Goal: Task Accomplishment & Management: Manage account settings

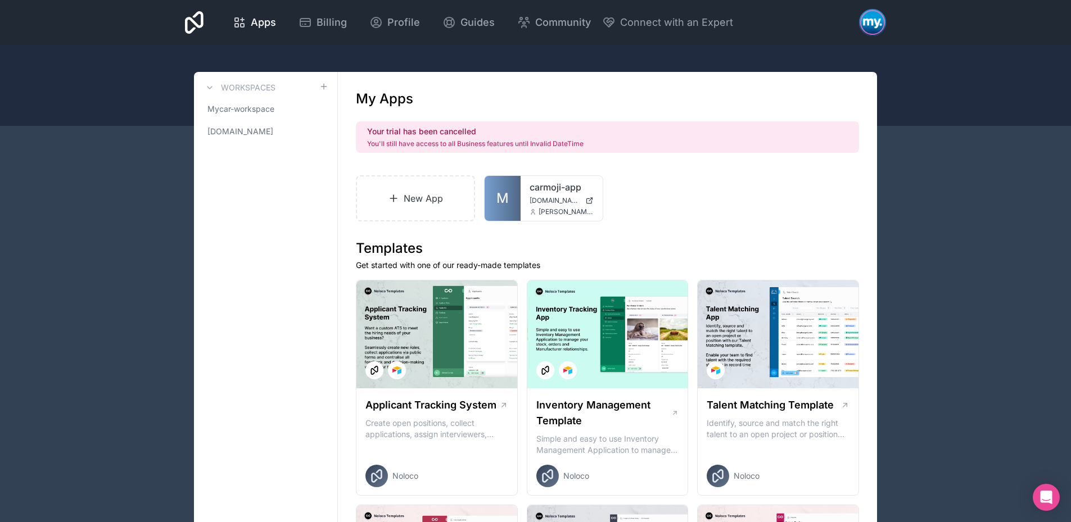
click at [878, 21] on div at bounding box center [872, 22] width 27 height 27
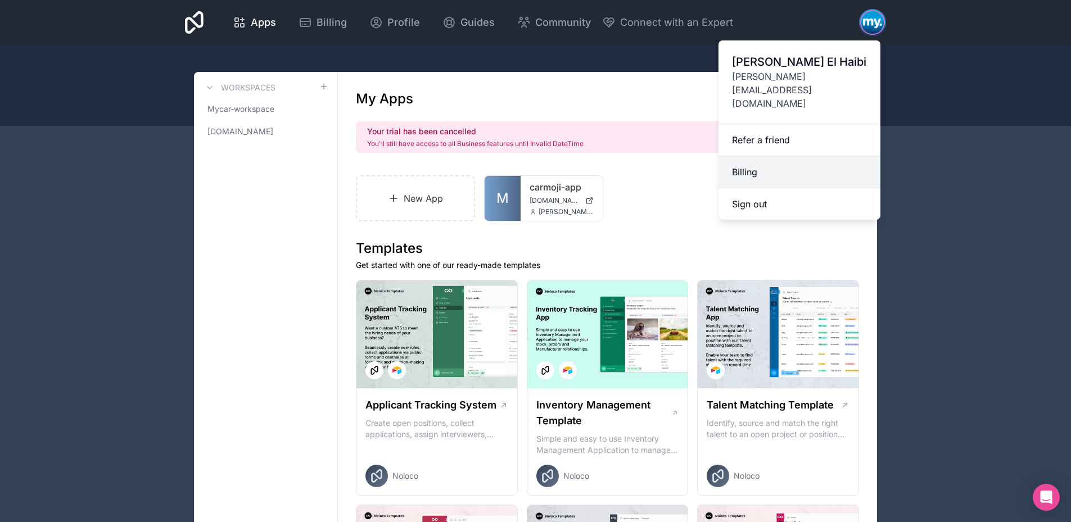
click at [788, 156] on link "Billing" at bounding box center [799, 172] width 162 height 32
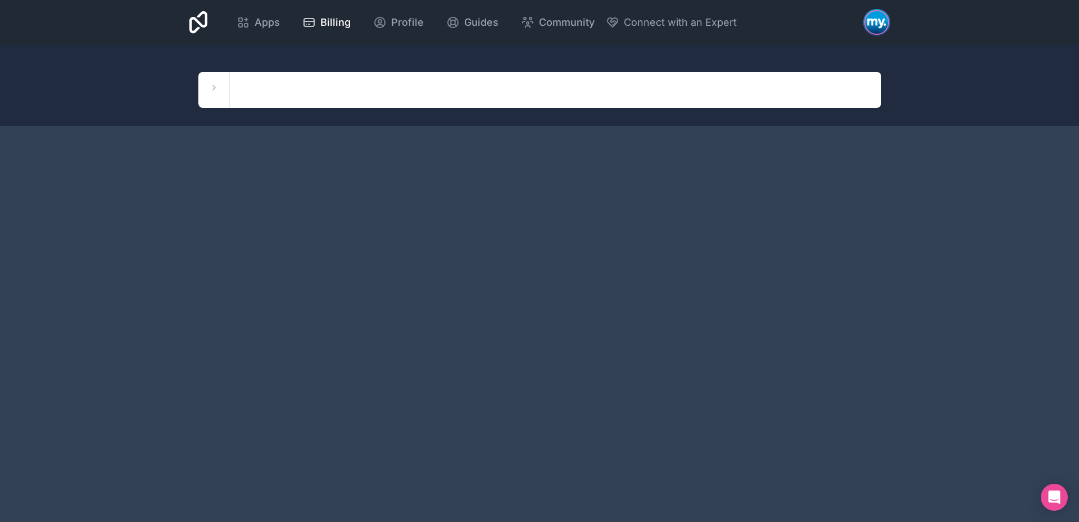
click at [223, 82] on div "Workspaces Mycar-workspace [DOMAIN_NAME]" at bounding box center [213, 90] width 31 height 36
click at [196, 87] on div "Workspaces Mycar-workspace [DOMAIN_NAME]" at bounding box center [539, 90] width 719 height 36
click at [207, 87] on button at bounding box center [213, 87] width 13 height 13
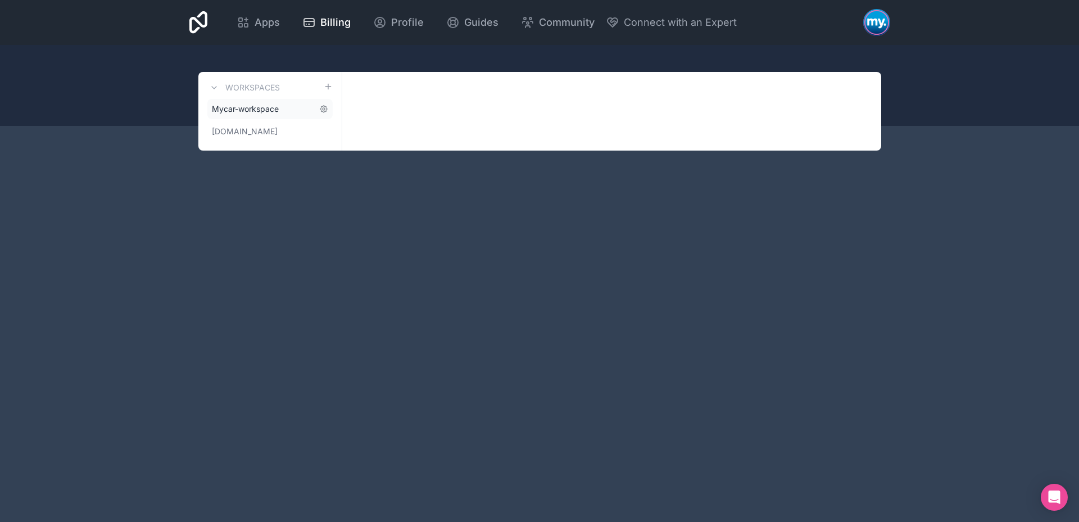
click at [242, 113] on span "Mycar-workspace" at bounding box center [245, 108] width 67 height 11
click at [289, 103] on link "Mycar-workspace" at bounding box center [269, 109] width 125 height 20
click at [320, 110] on icon at bounding box center [323, 109] width 9 height 9
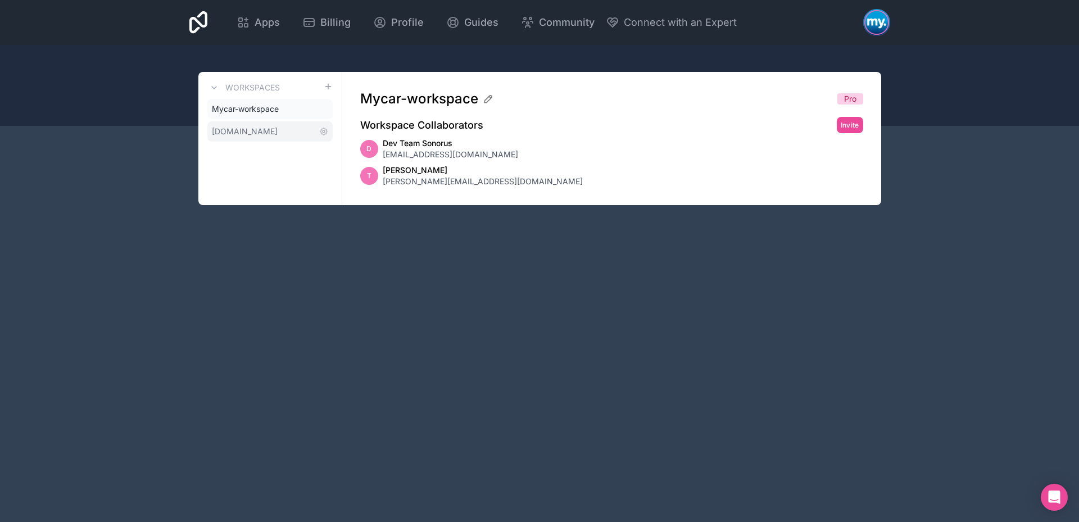
click at [286, 129] on link "[DOMAIN_NAME]" at bounding box center [269, 131] width 125 height 20
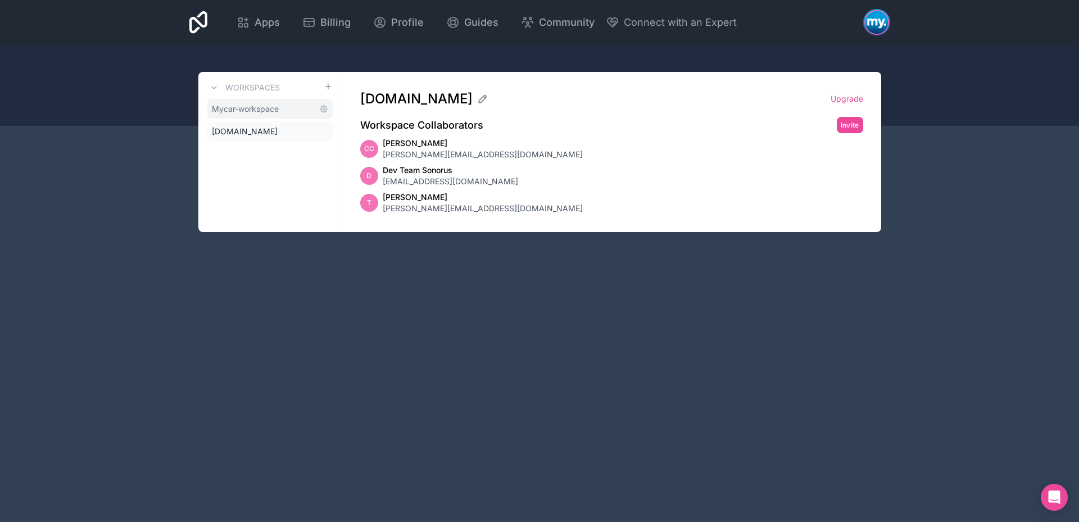
click at [277, 108] on span "Mycar-workspace" at bounding box center [245, 108] width 67 height 11
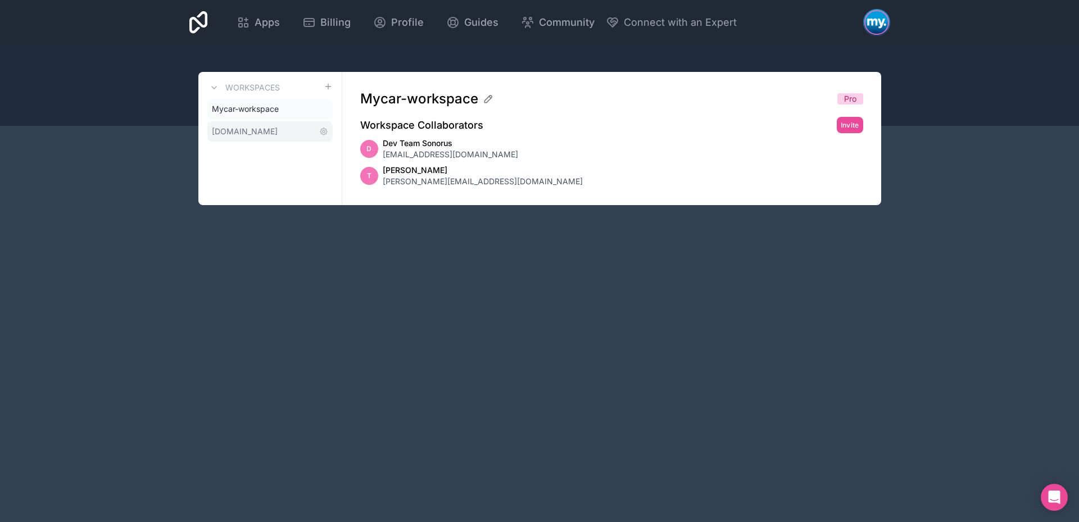
click at [270, 135] on link "[DOMAIN_NAME]" at bounding box center [269, 131] width 125 height 20
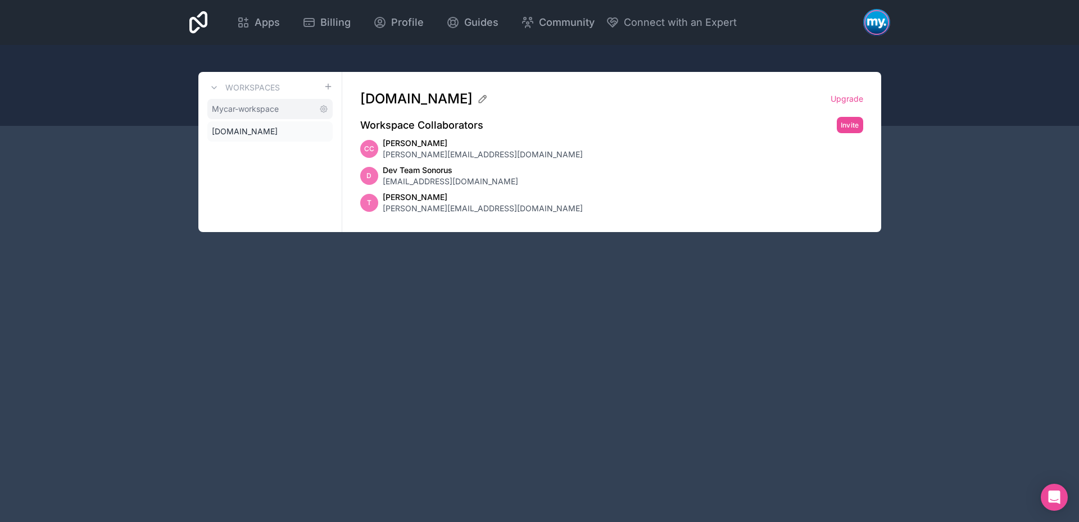
click at [273, 112] on span "Mycar-workspace" at bounding box center [245, 108] width 67 height 11
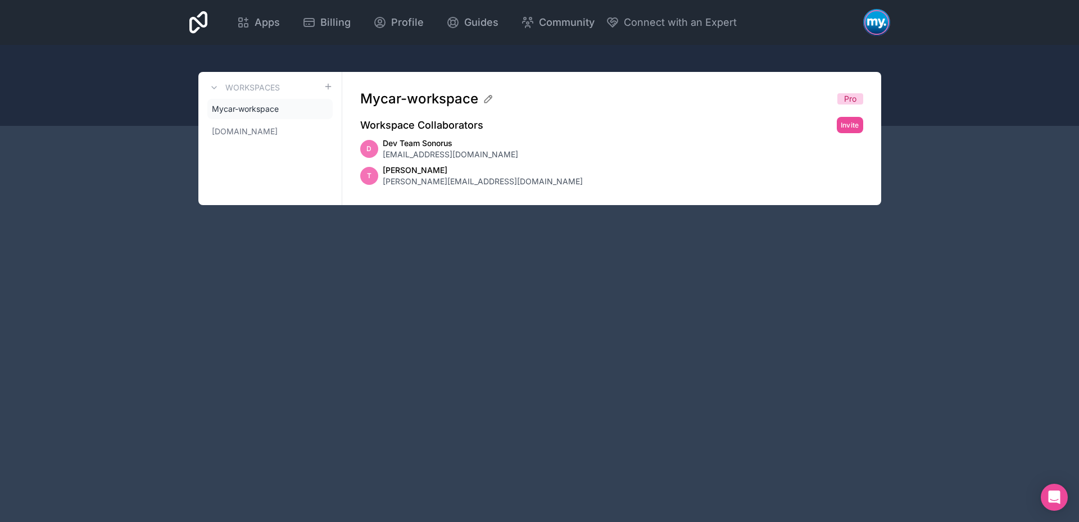
click at [848, 98] on span "Pro" at bounding box center [850, 98] width 12 height 11
click at [491, 100] on icon at bounding box center [488, 98] width 11 height 11
click at [319, 16] on div "Billing" at bounding box center [326, 23] width 48 height 16
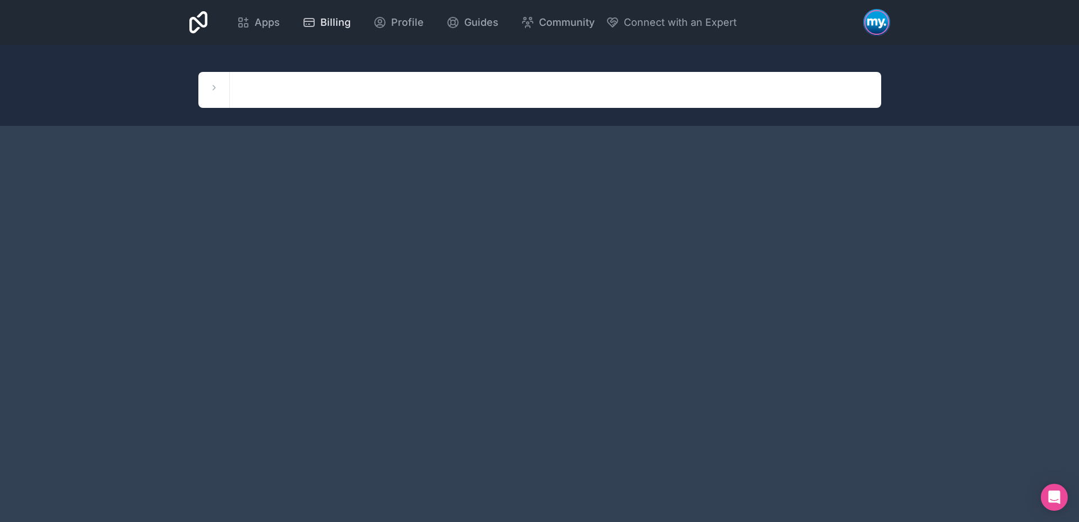
click at [320, 16] on span "Billing" at bounding box center [335, 23] width 30 height 16
click at [203, 89] on div "Workspaces Mycar-workspace [DOMAIN_NAME]" at bounding box center [213, 90] width 31 height 36
click at [211, 90] on icon at bounding box center [214, 87] width 9 height 9
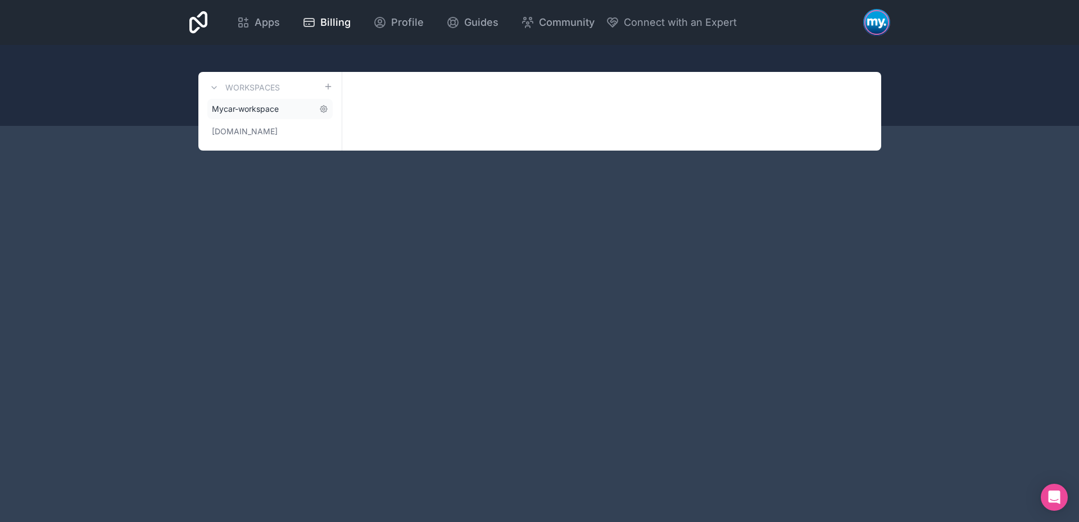
click at [252, 105] on span "Mycar-workspace" at bounding box center [245, 108] width 67 height 11
click at [253, 106] on span "Mycar-workspace" at bounding box center [245, 108] width 67 height 11
click at [253, 25] on div "Apps" at bounding box center [258, 23] width 43 height 16
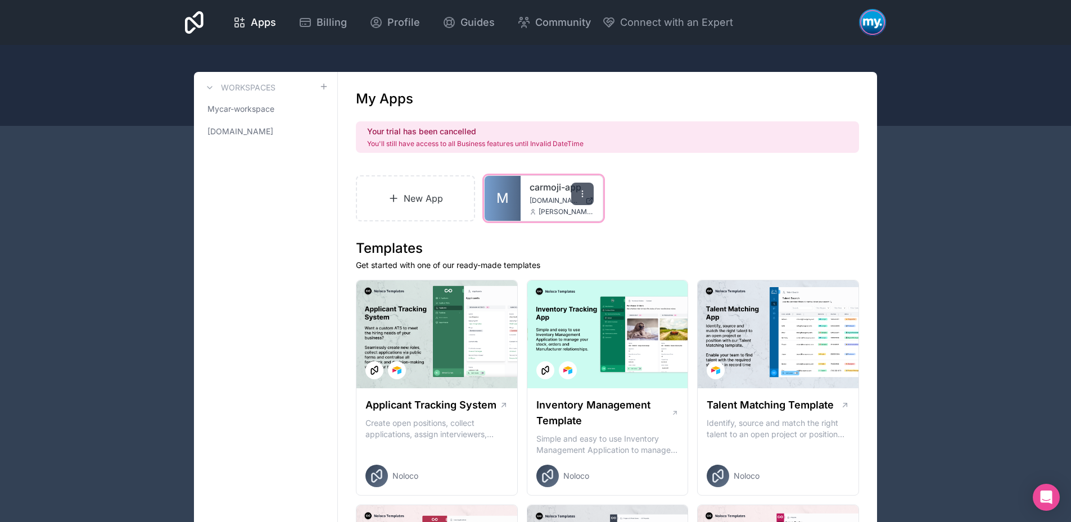
click at [580, 194] on icon at bounding box center [582, 193] width 9 height 9
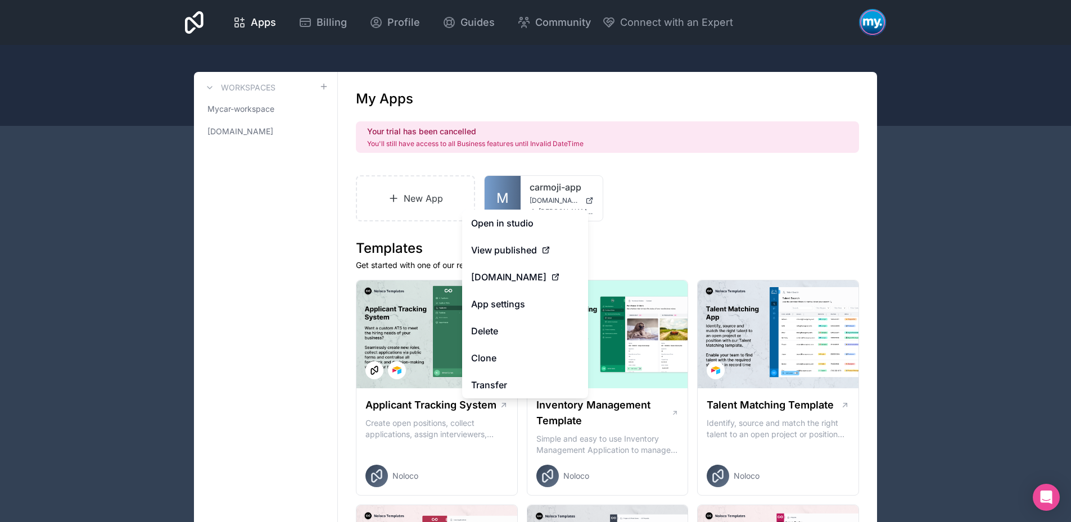
click at [652, 178] on div "New App M carmoji-app [DOMAIN_NAME] [PERSON_NAME][EMAIL_ADDRESS][DOMAIN_NAME]" at bounding box center [607, 198] width 503 height 46
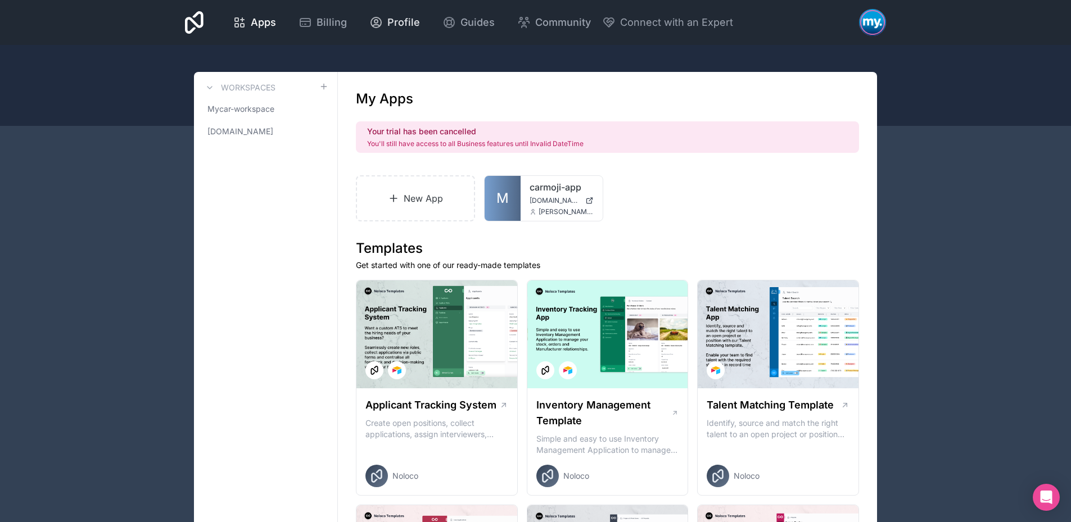
click at [397, 23] on span "Profile" at bounding box center [403, 23] width 33 height 16
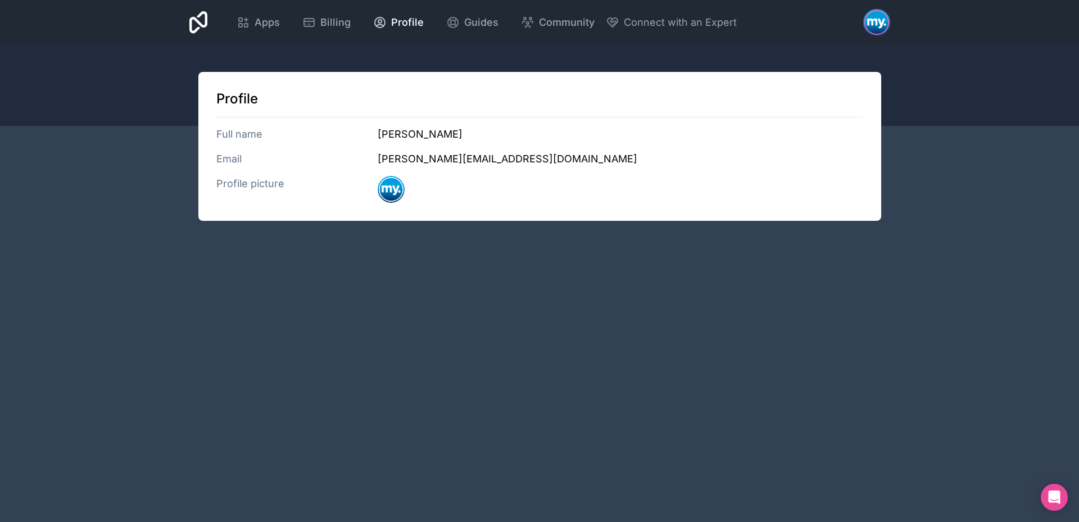
click at [287, 133] on h3 "Full name" at bounding box center [297, 134] width 162 height 16
click at [247, 155] on h3 "Email" at bounding box center [297, 159] width 162 height 16
click at [234, 171] on div "Profile Full name [PERSON_NAME] Email [PERSON_NAME][EMAIL_ADDRESS][DOMAIN_NAME]…" at bounding box center [539, 146] width 683 height 149
click at [241, 181] on h3 "Profile picture" at bounding box center [297, 189] width 162 height 27
click at [460, 22] on div "Guides" at bounding box center [472, 23] width 52 height 16
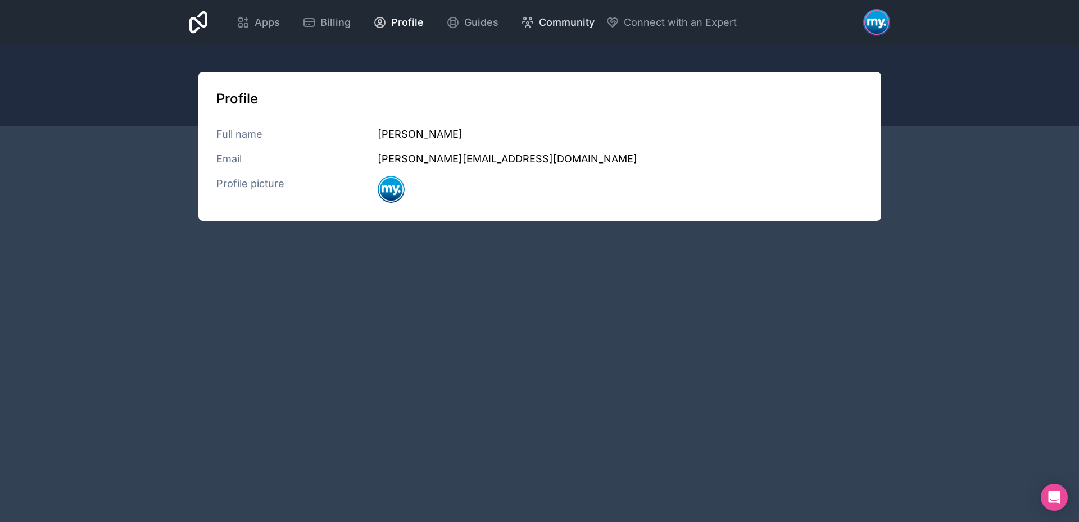
click at [531, 24] on icon at bounding box center [527, 22] width 13 height 13
click at [885, 22] on div at bounding box center [876, 22] width 27 height 27
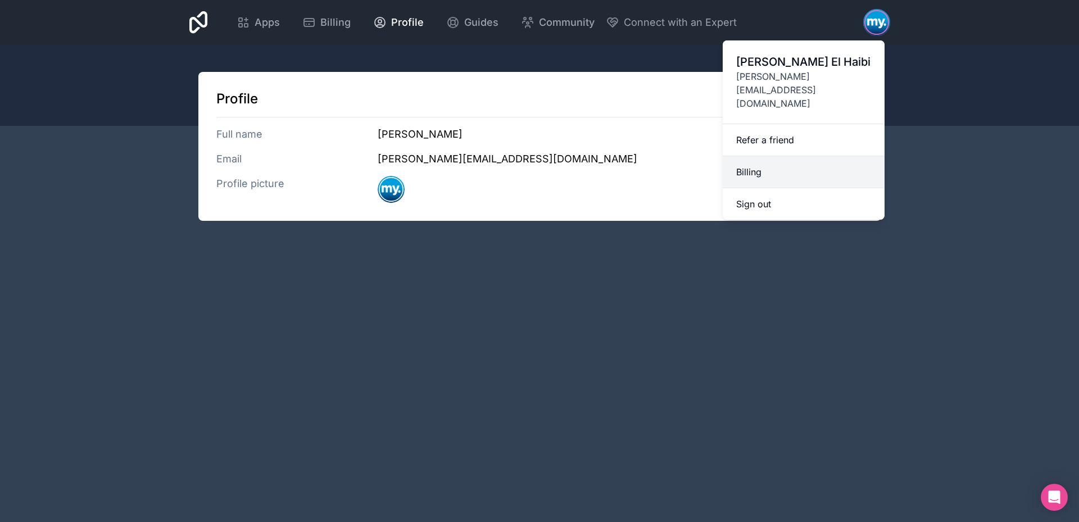
click at [804, 156] on link "Billing" at bounding box center [804, 172] width 162 height 32
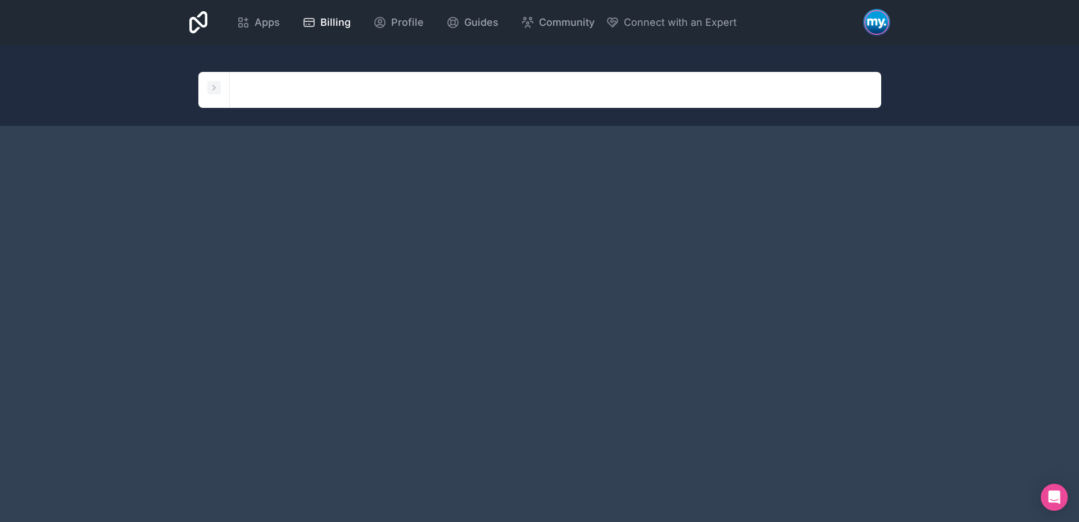
click at [220, 92] on div "Workspaces Mycar-workspace [DOMAIN_NAME]" at bounding box center [213, 90] width 31 height 36
click at [212, 92] on icon at bounding box center [214, 87] width 9 height 9
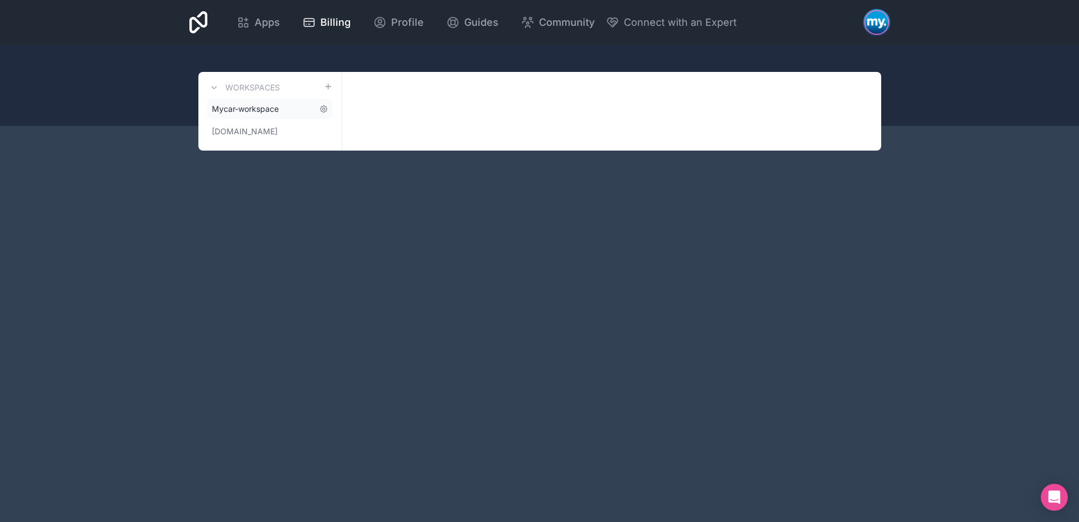
click at [238, 116] on link "Mycar-workspace" at bounding box center [269, 109] width 125 height 20
click at [321, 107] on icon at bounding box center [323, 109] width 7 height 7
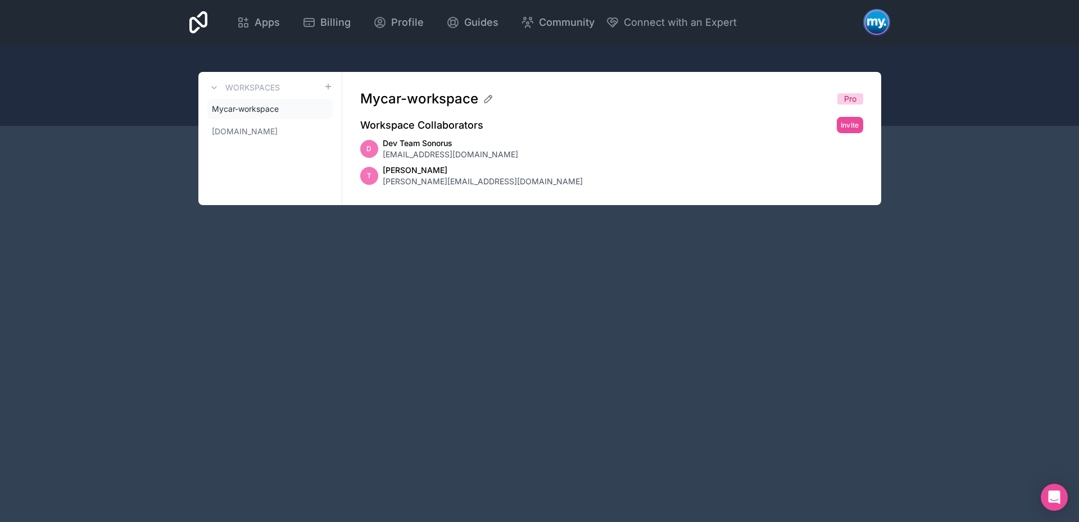
click at [853, 95] on span "Pro" at bounding box center [850, 98] width 12 height 11
click at [486, 96] on icon at bounding box center [488, 98] width 11 height 11
click at [484, 97] on input "Mycar-workspace" at bounding box center [594, 99] width 468 height 18
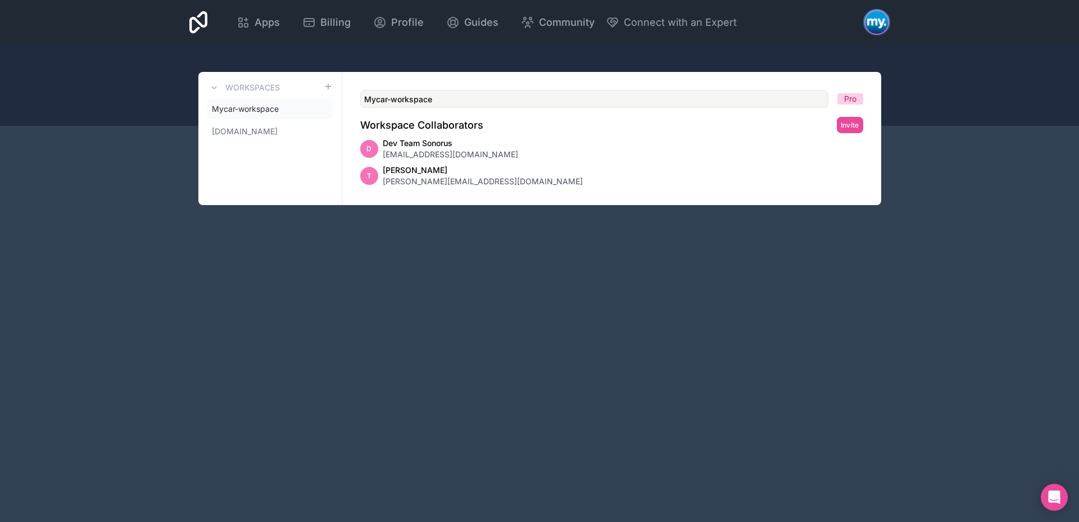
click at [519, 128] on div "Workspace Collaborators Invite" at bounding box center [611, 125] width 503 height 16
click at [425, 184] on span "[PERSON_NAME][EMAIL_ADDRESS][DOMAIN_NAME]" at bounding box center [483, 181] width 200 height 11
click at [238, 129] on span "[DOMAIN_NAME]" at bounding box center [245, 131] width 66 height 11
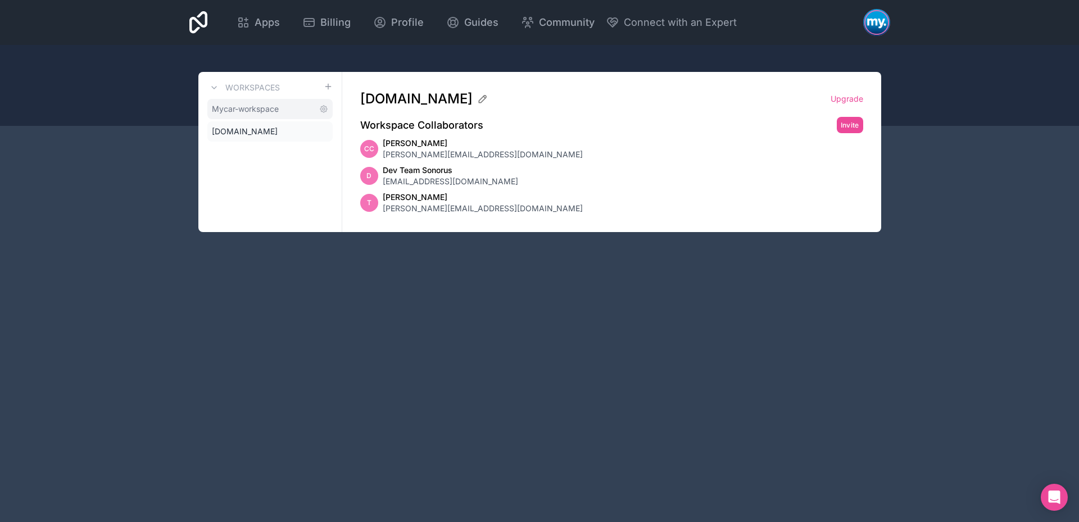
click at [261, 108] on span "Mycar-workspace" at bounding box center [245, 108] width 67 height 11
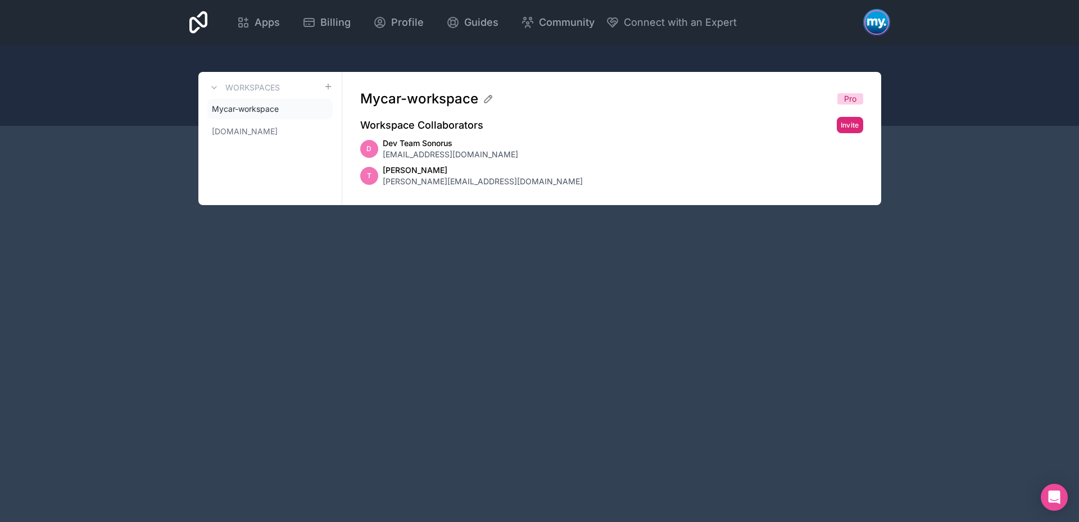
click at [845, 123] on button "Invite" at bounding box center [850, 125] width 26 height 16
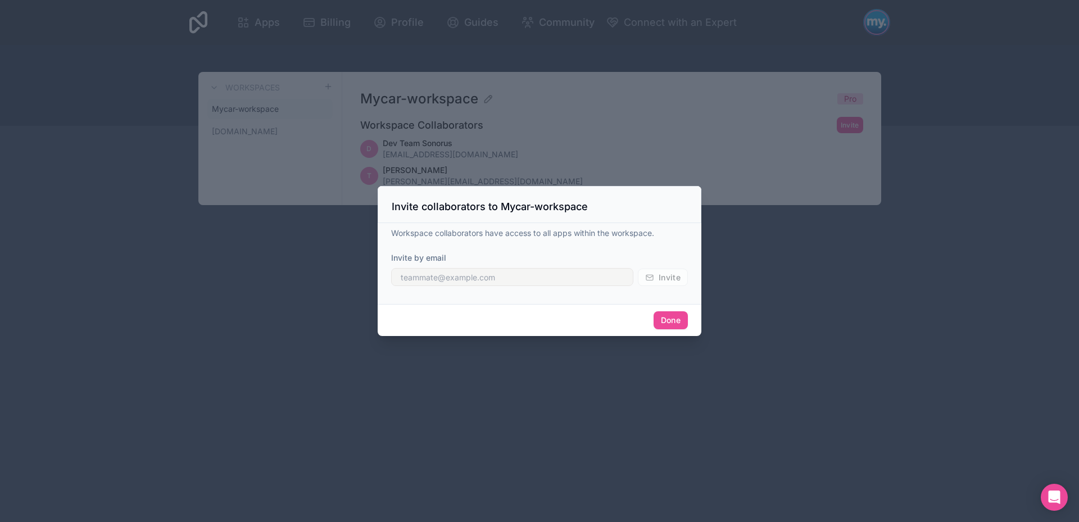
click at [743, 188] on div at bounding box center [539, 261] width 1079 height 522
click at [736, 245] on div at bounding box center [539, 261] width 1079 height 522
click at [696, 212] on div "Invite collaborators to Mycar-workspace" at bounding box center [540, 204] width 324 height 37
click at [740, 216] on div at bounding box center [539, 261] width 1079 height 522
click at [713, 277] on div at bounding box center [539, 261] width 1079 height 522
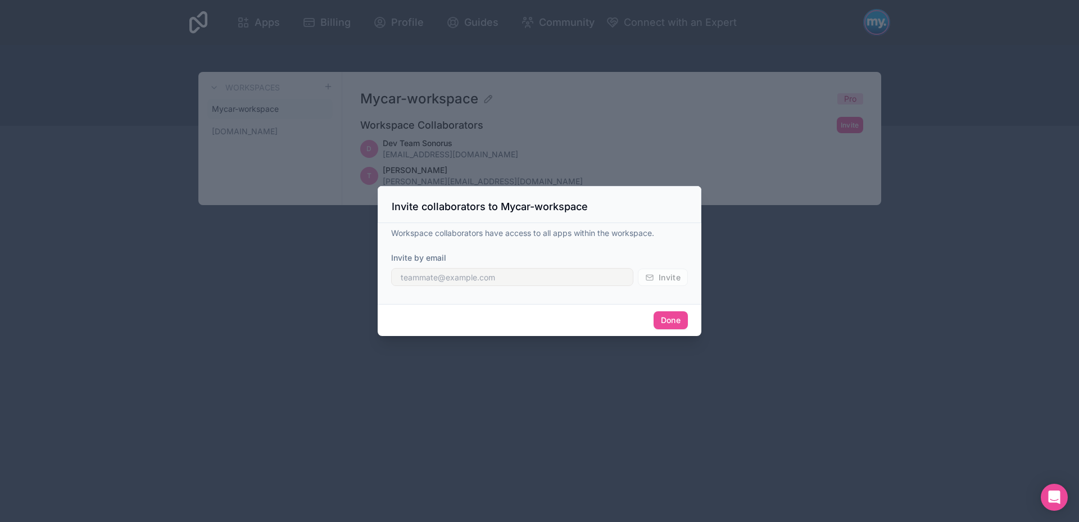
drag, startPoint x: 652, startPoint y: 291, endPoint x: 655, endPoint y: 279, distance: 11.7
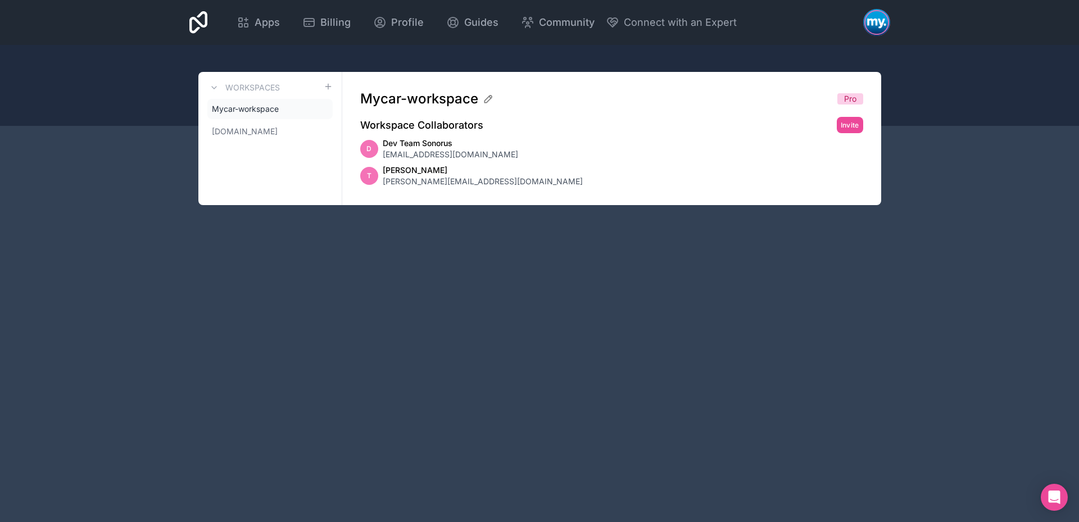
drag, startPoint x: 932, startPoint y: 409, endPoint x: 490, endPoint y: 122, distance: 527.5
click at [932, 409] on div "Apps Billing Profile Guides Community Connect with an Expert Billing Profile Gu…" at bounding box center [539, 261] width 1079 height 522
drag, startPoint x: 756, startPoint y: 307, endPoint x: 777, endPoint y: 297, distance: 23.1
click at [763, 305] on div "Apps Billing Profile Guides Community Connect with an Expert Billing Profile Gu…" at bounding box center [539, 261] width 1079 height 522
click at [865, 22] on div at bounding box center [876, 22] width 27 height 27
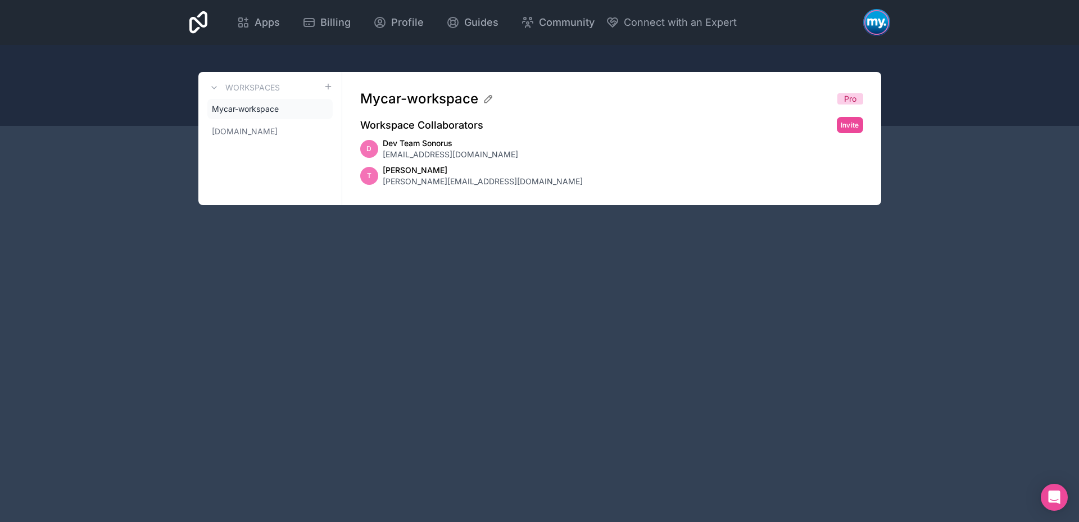
click at [865, 22] on div at bounding box center [876, 22] width 27 height 27
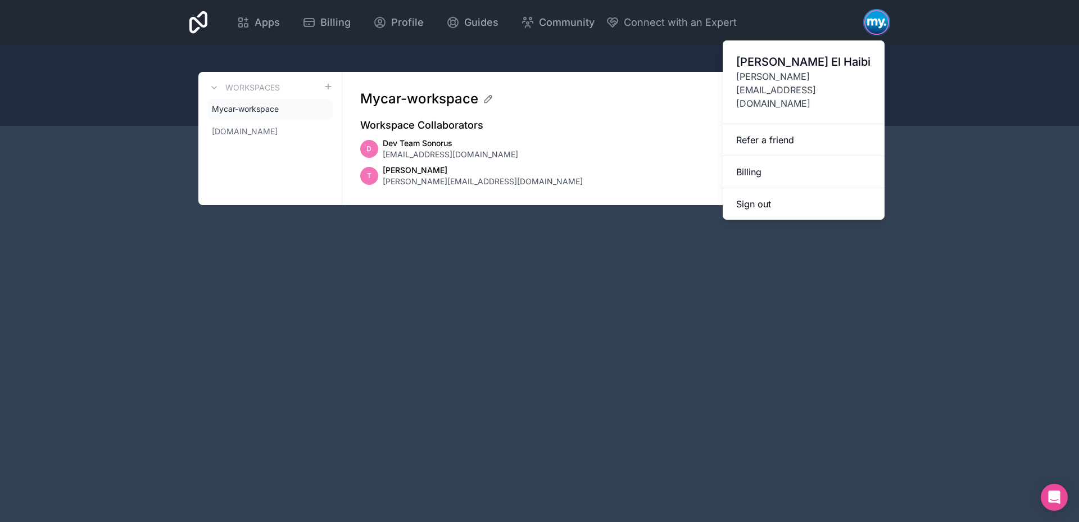
click at [529, 242] on div "Apps Billing Profile Guides Community Connect with an Expert Billing Profile Gu…" at bounding box center [539, 261] width 1079 height 522
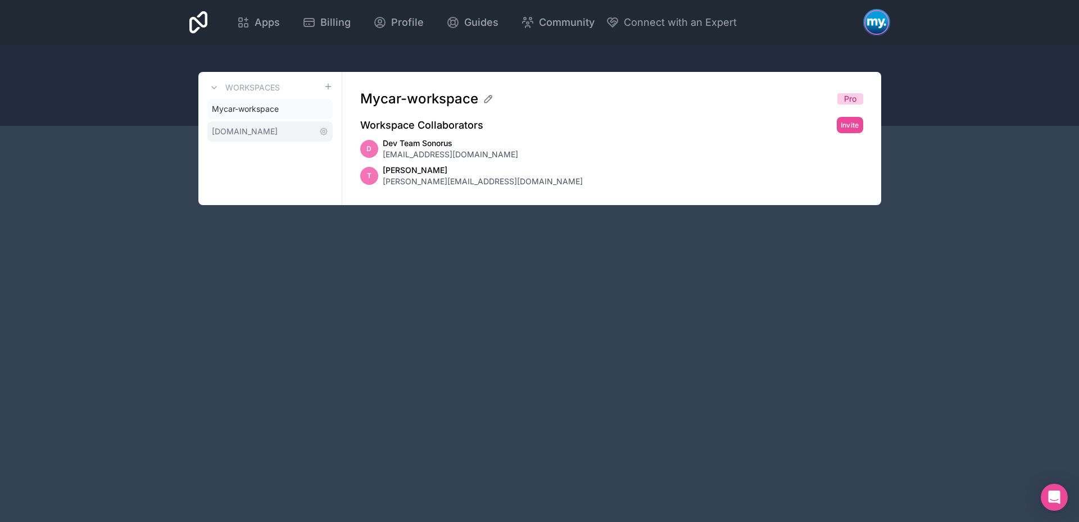
click at [233, 134] on span "[DOMAIN_NAME]" at bounding box center [245, 131] width 66 height 11
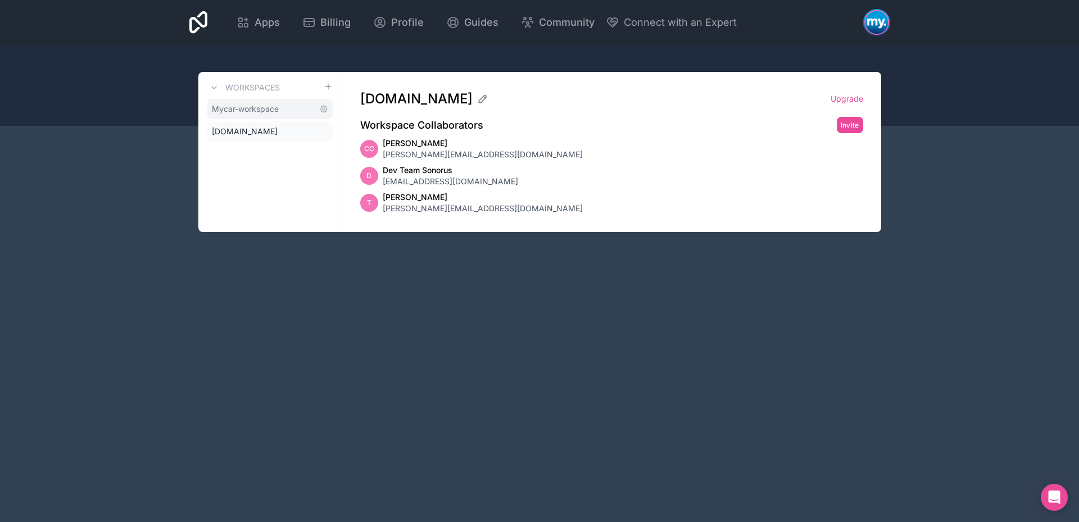
click at [259, 108] on span "Mycar-workspace" at bounding box center [245, 108] width 67 height 11
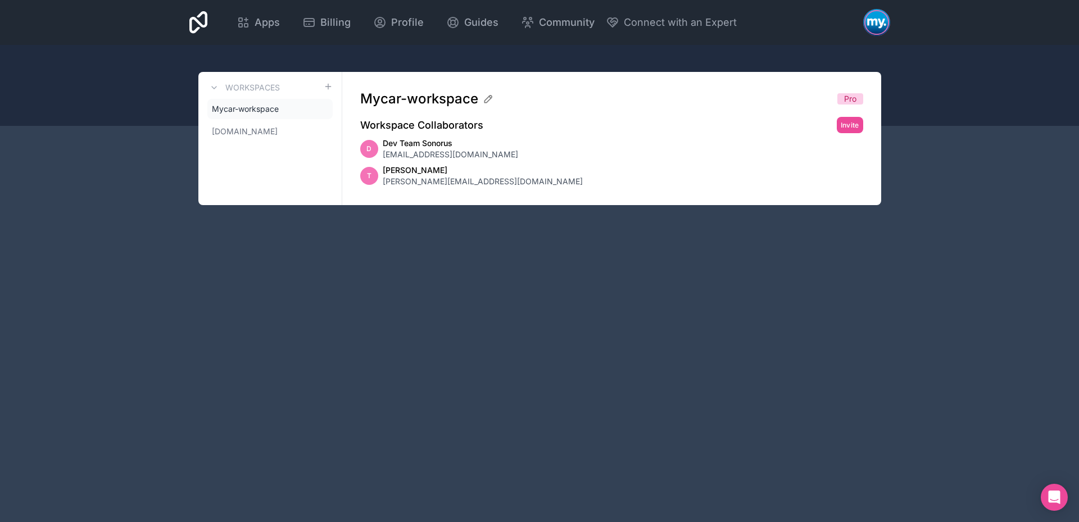
click at [211, 25] on div "Apps Billing Profile Guides Community Connect with an Expert Billing Profile Gu…" at bounding box center [539, 22] width 719 height 45
click at [204, 27] on icon at bounding box center [198, 22] width 19 height 22
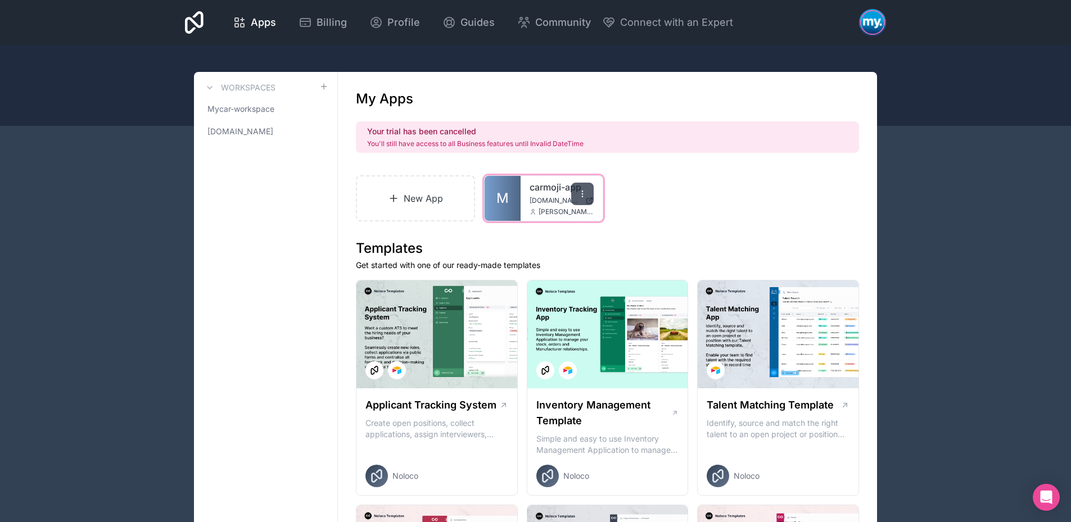
click at [580, 188] on div at bounding box center [582, 194] width 22 height 22
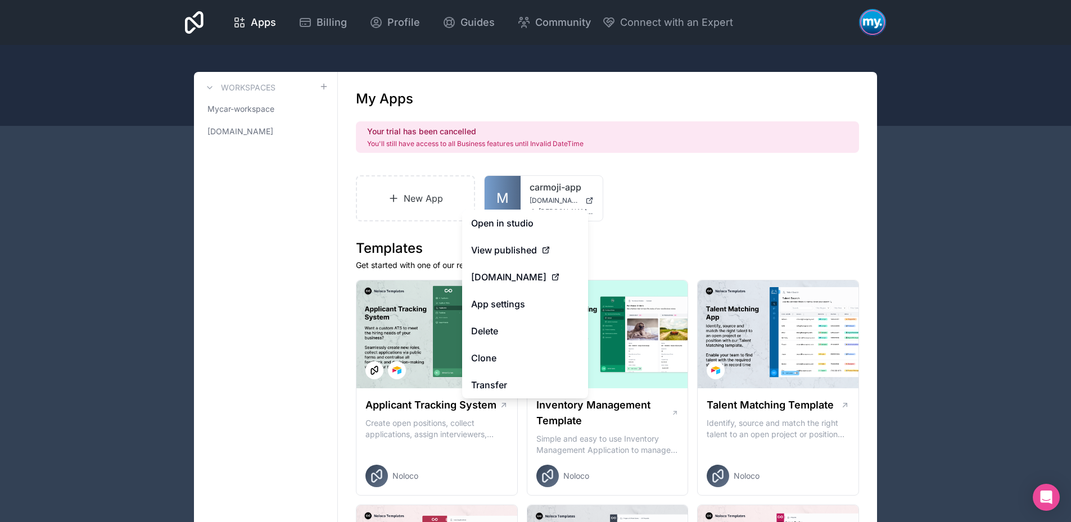
click at [659, 202] on div "New App M carmoji-app [DOMAIN_NAME] [PERSON_NAME][EMAIL_ADDRESS][DOMAIN_NAME]" at bounding box center [607, 198] width 503 height 46
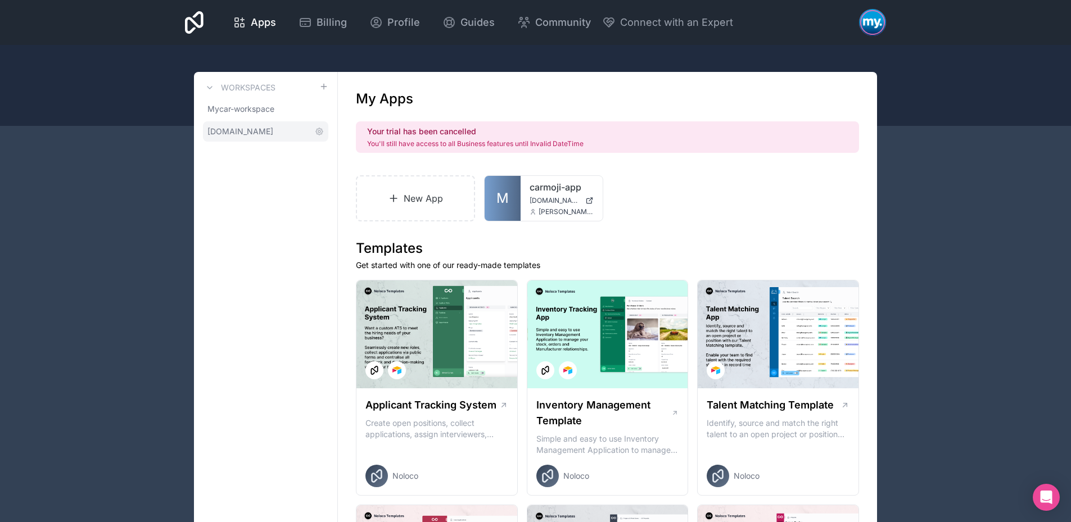
click at [262, 138] on link "[DOMAIN_NAME]" at bounding box center [265, 131] width 125 height 20
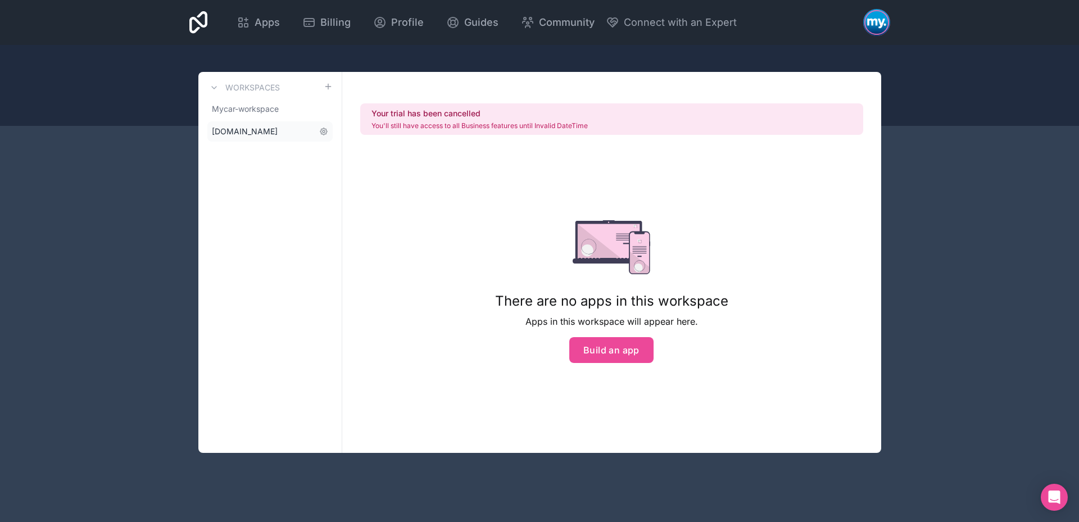
click at [318, 129] on link "[DOMAIN_NAME]" at bounding box center [269, 131] width 125 height 20
click at [326, 133] on icon at bounding box center [323, 131] width 7 height 7
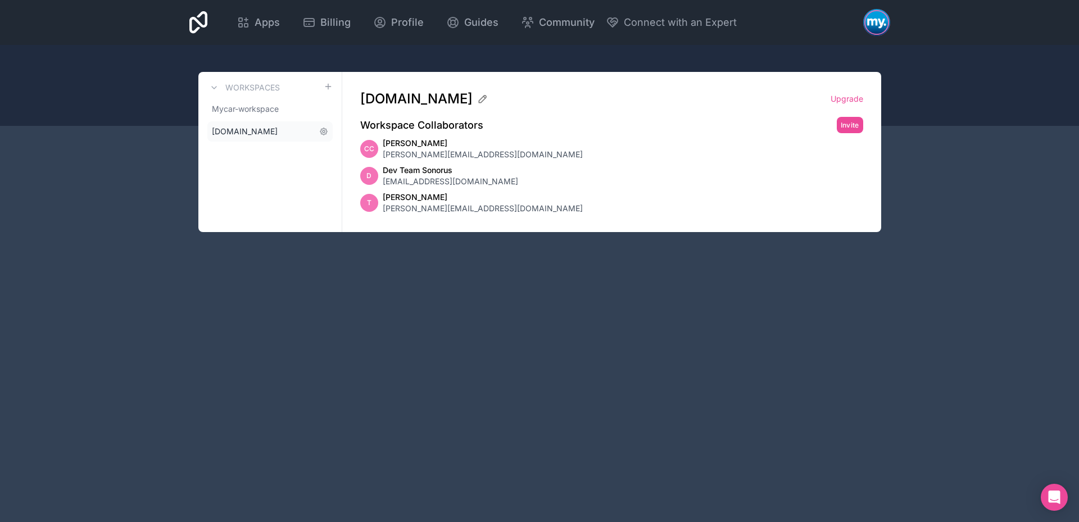
click at [311, 134] on link "[DOMAIN_NAME]" at bounding box center [269, 131] width 125 height 20
click at [301, 133] on link "[DOMAIN_NAME]" at bounding box center [269, 131] width 125 height 20
click at [326, 138] on link "[DOMAIN_NAME]" at bounding box center [269, 131] width 125 height 20
click at [314, 123] on link "[DOMAIN_NAME]" at bounding box center [269, 131] width 125 height 20
click at [298, 112] on link "Mycar-workspace" at bounding box center [269, 109] width 125 height 20
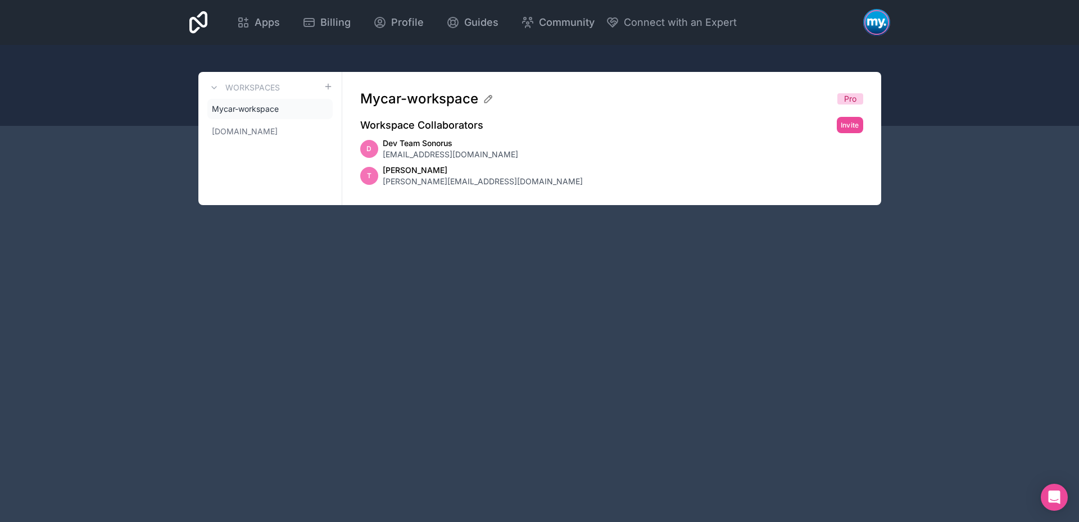
click at [848, 96] on span "Pro" at bounding box center [850, 98] width 12 height 11
click at [201, 27] on icon at bounding box center [198, 22] width 19 height 22
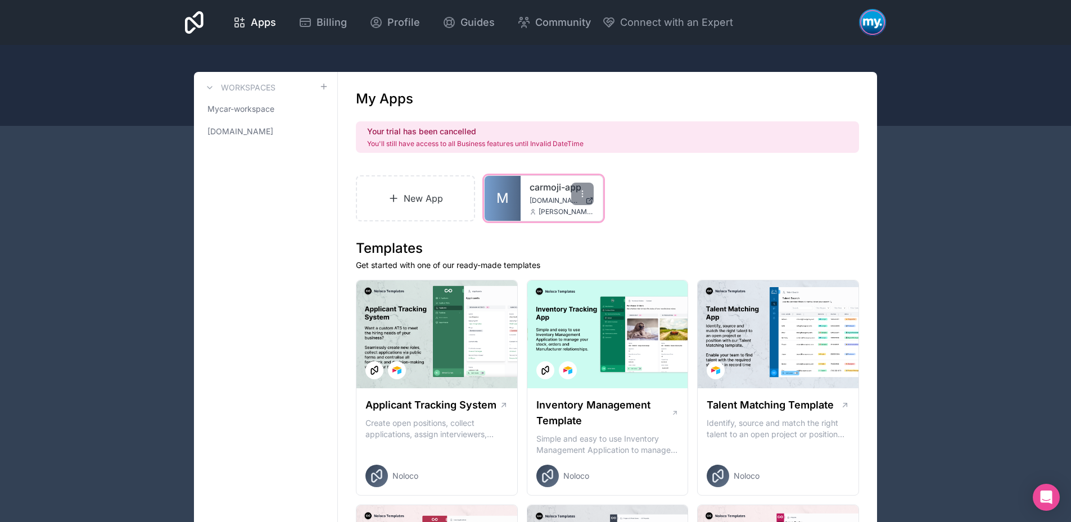
click at [511, 196] on link "M" at bounding box center [502, 198] width 36 height 45
